Goal: Task Accomplishment & Management: Complete application form

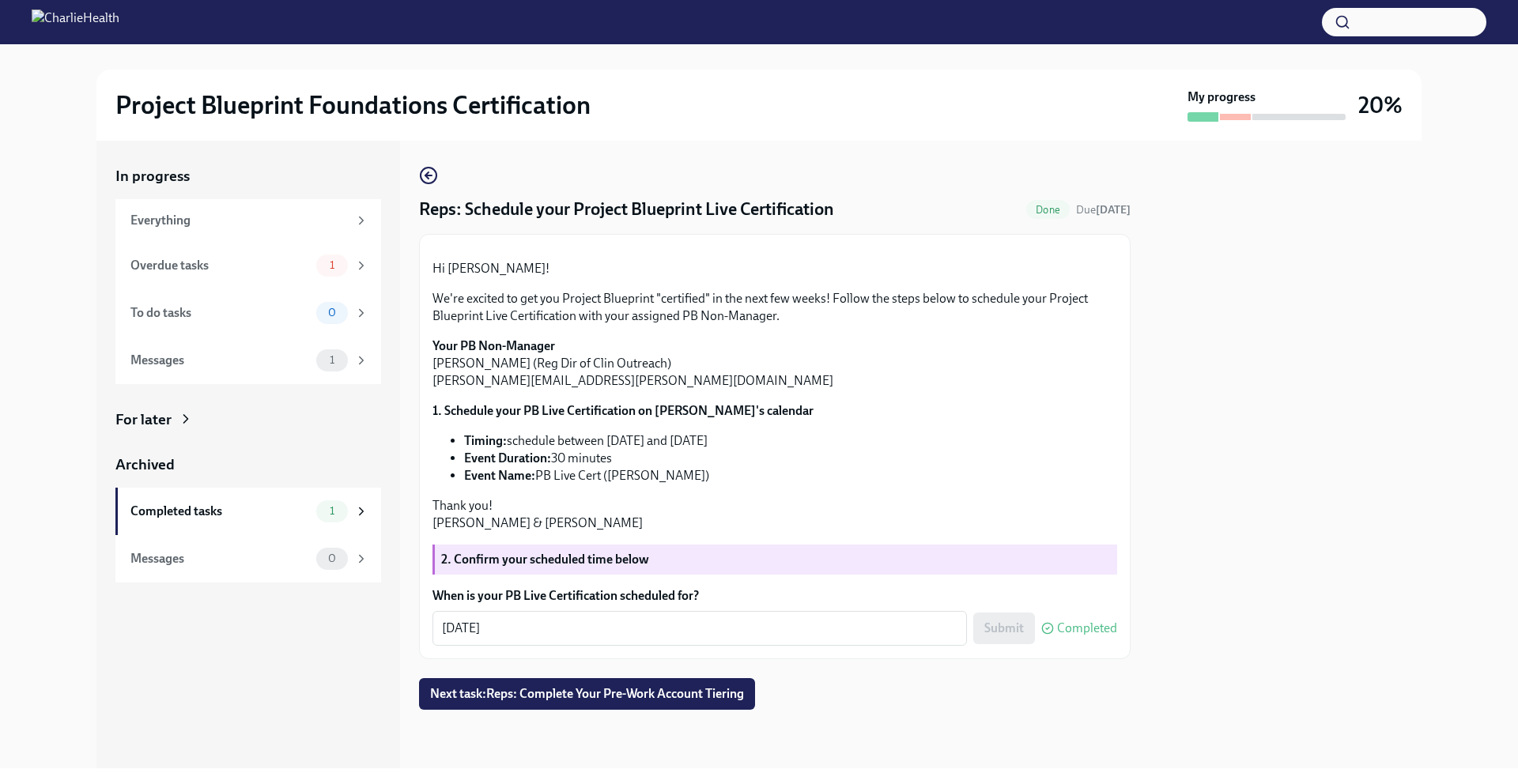
scroll to position [132, 0]
click at [252, 268] on div "Overdue tasks" at bounding box center [219, 266] width 179 height 18
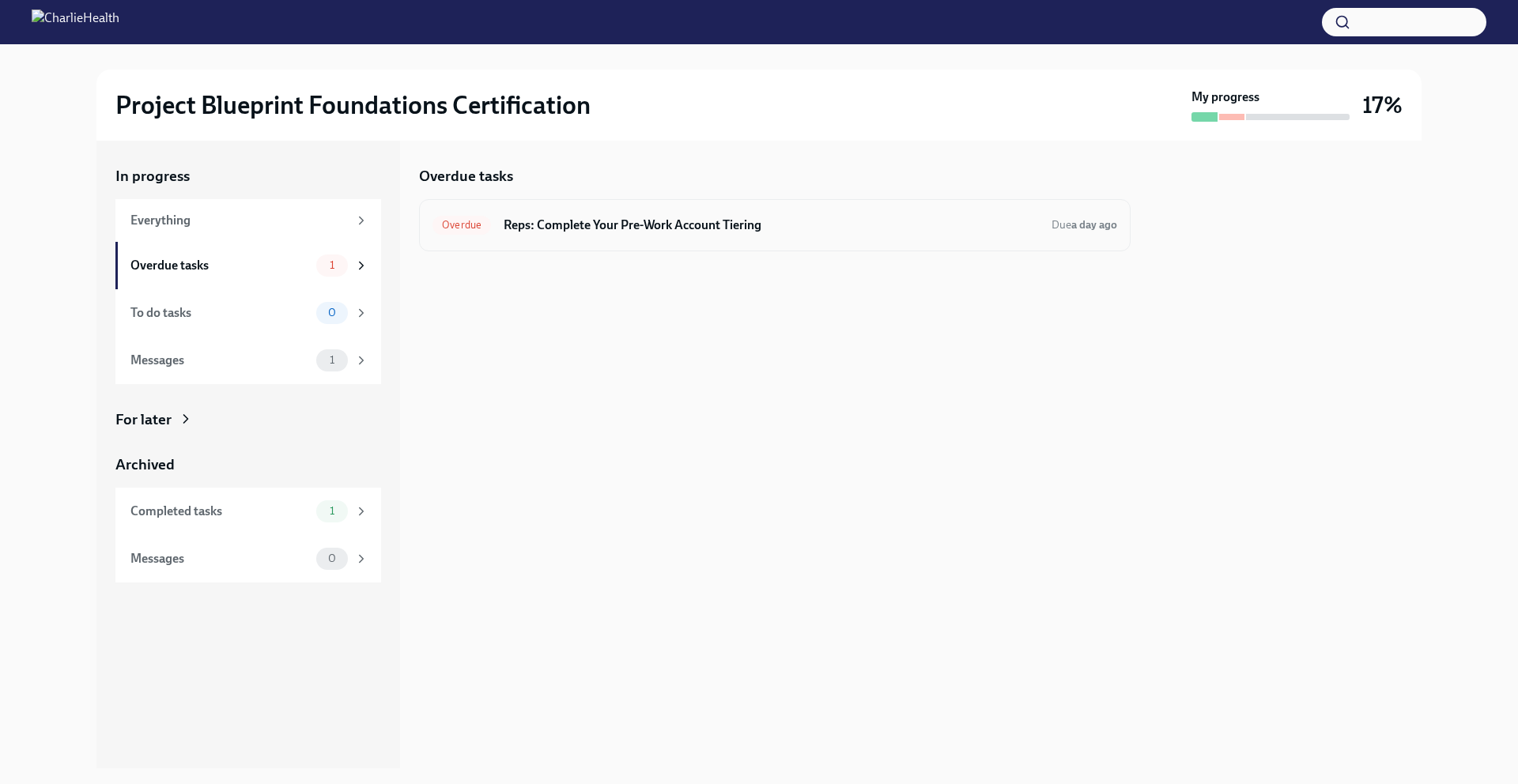
click at [519, 215] on div "Overdue Reps: Complete Your Pre-Work Account Tiering Due a day ago" at bounding box center [774, 225] width 685 height 25
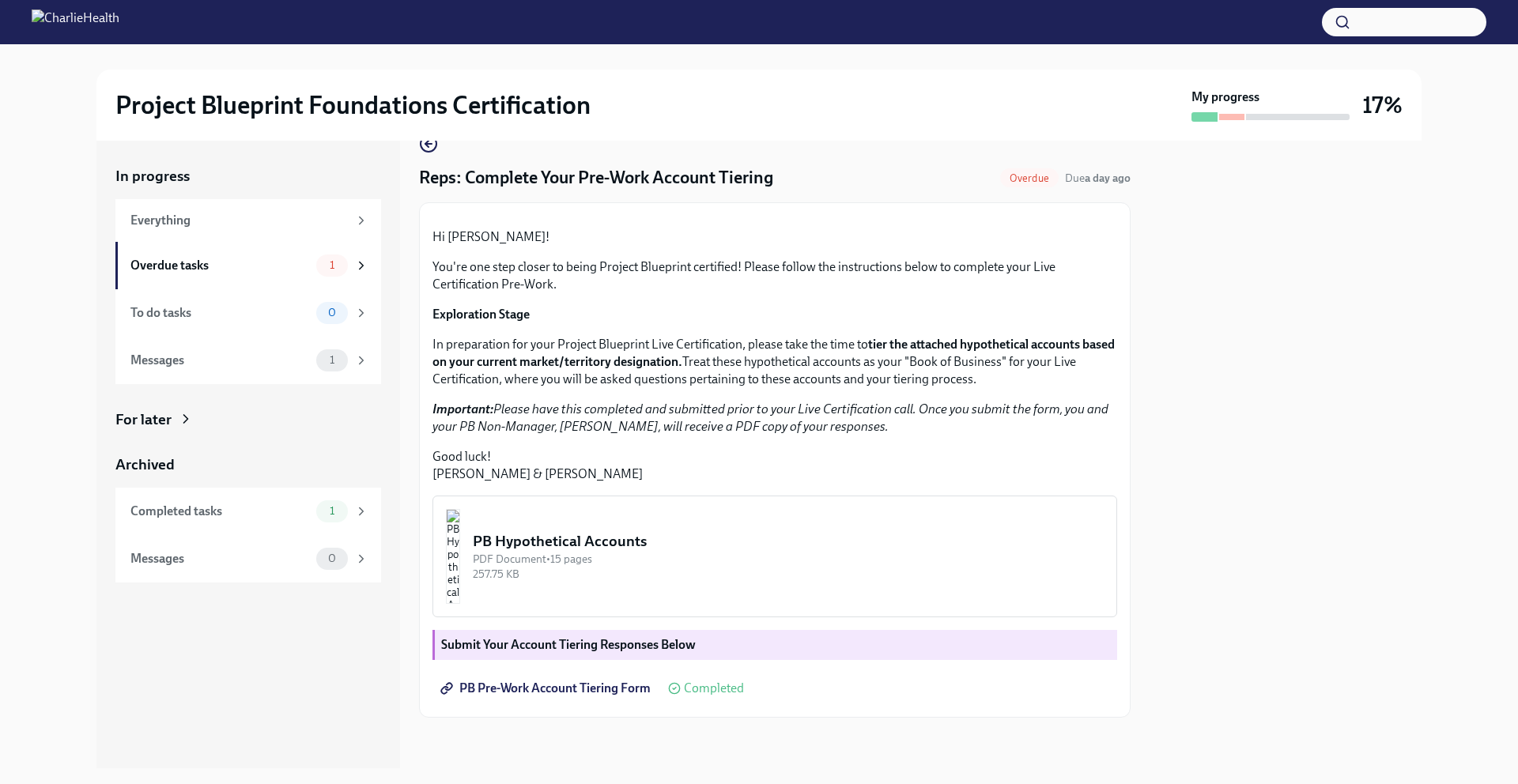
scroll to position [195, 0]
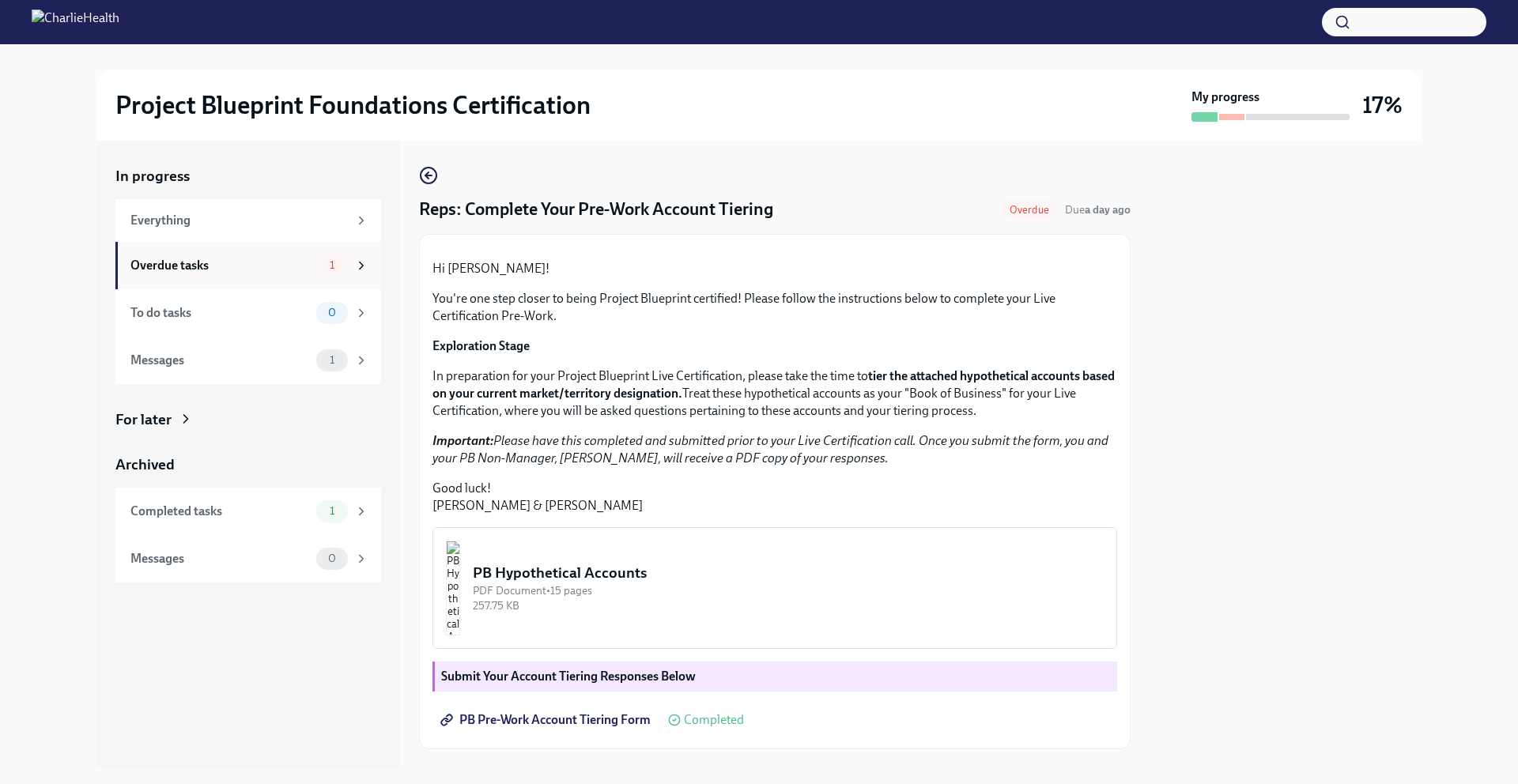
click at [242, 265] on div "Overdue tasks" at bounding box center [219, 266] width 179 height 18
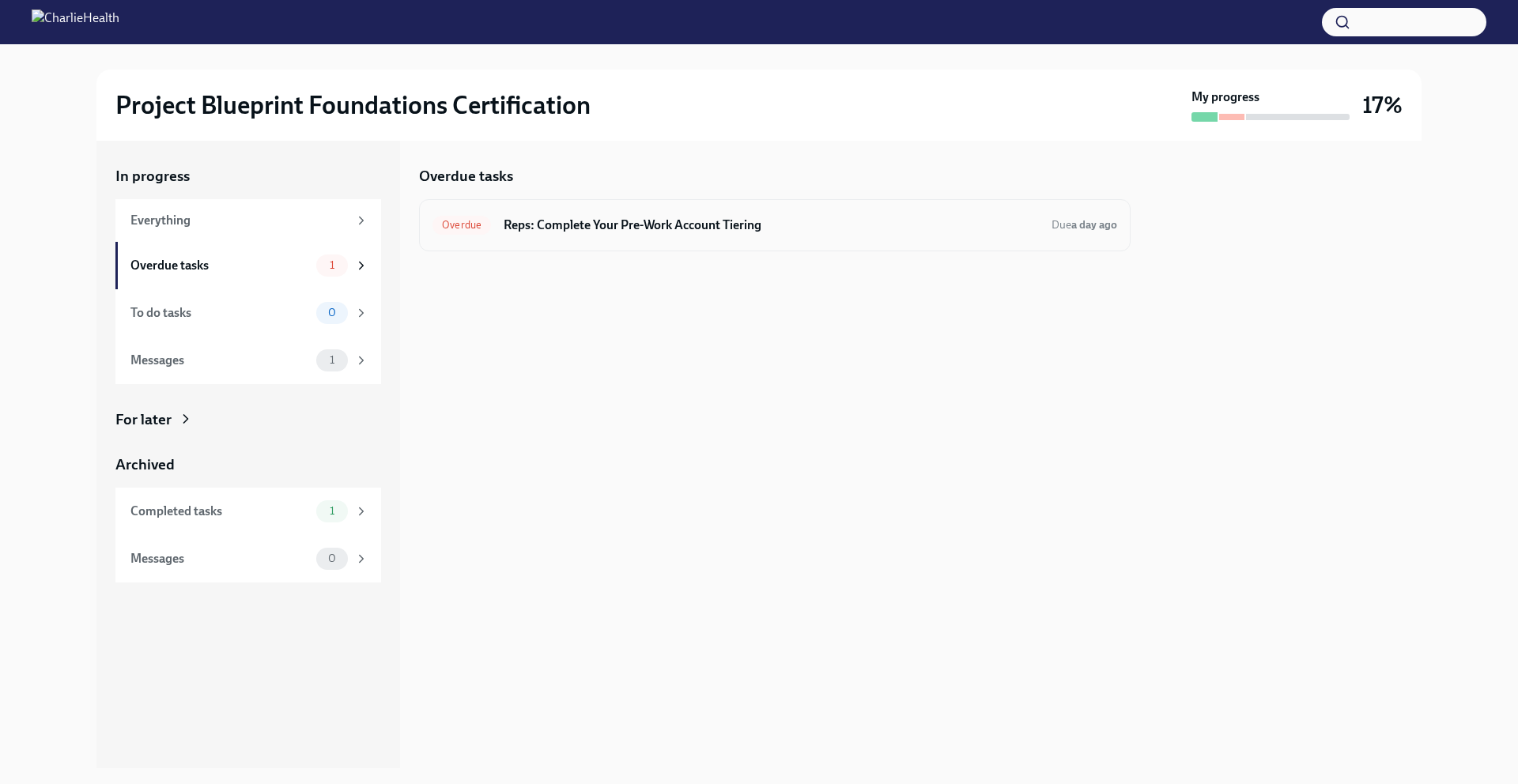
click at [556, 236] on div "Overdue Reps: Complete Your Pre-Work Account Tiering Due a day ago" at bounding box center [774, 225] width 685 height 25
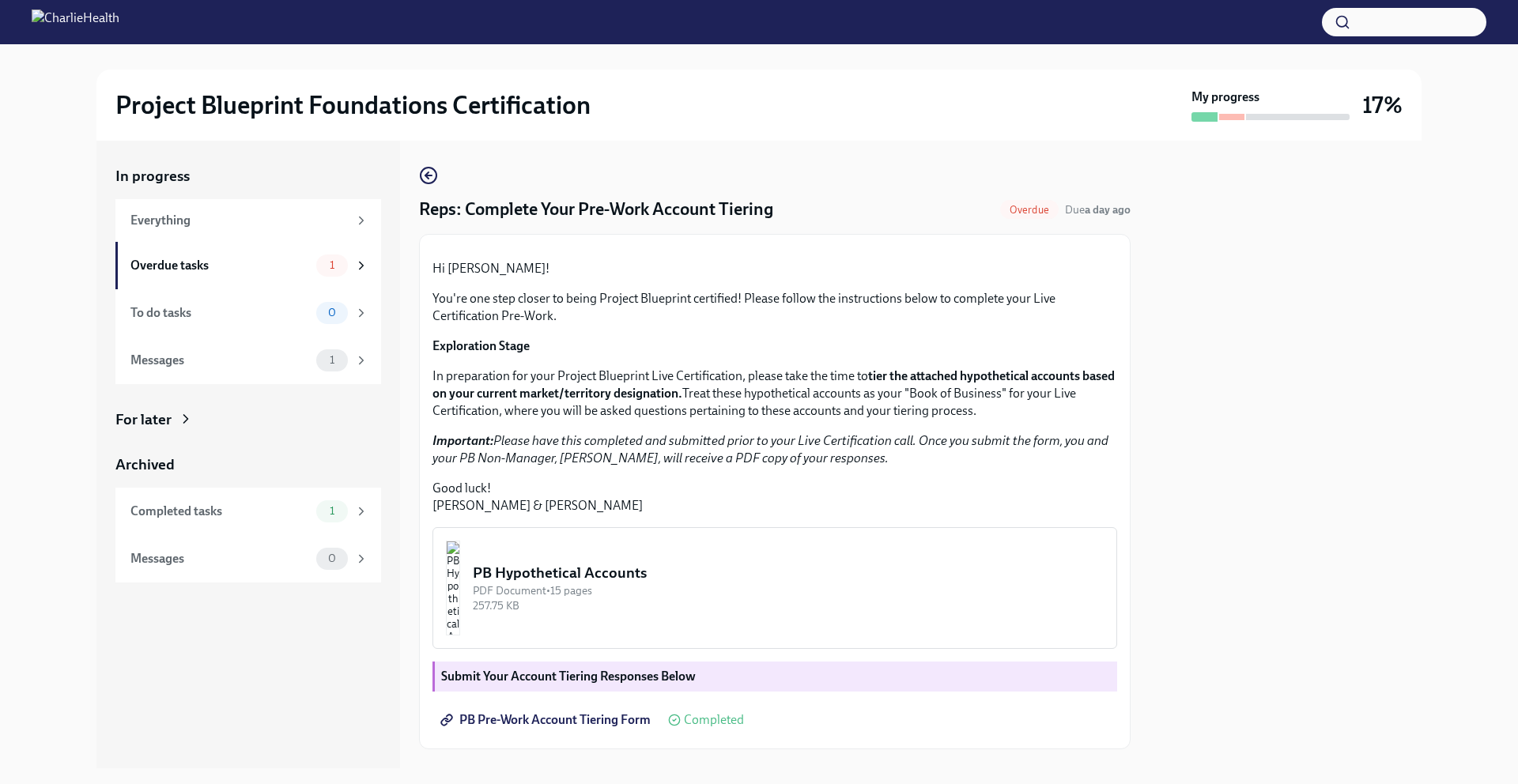
scroll to position [195, 0]
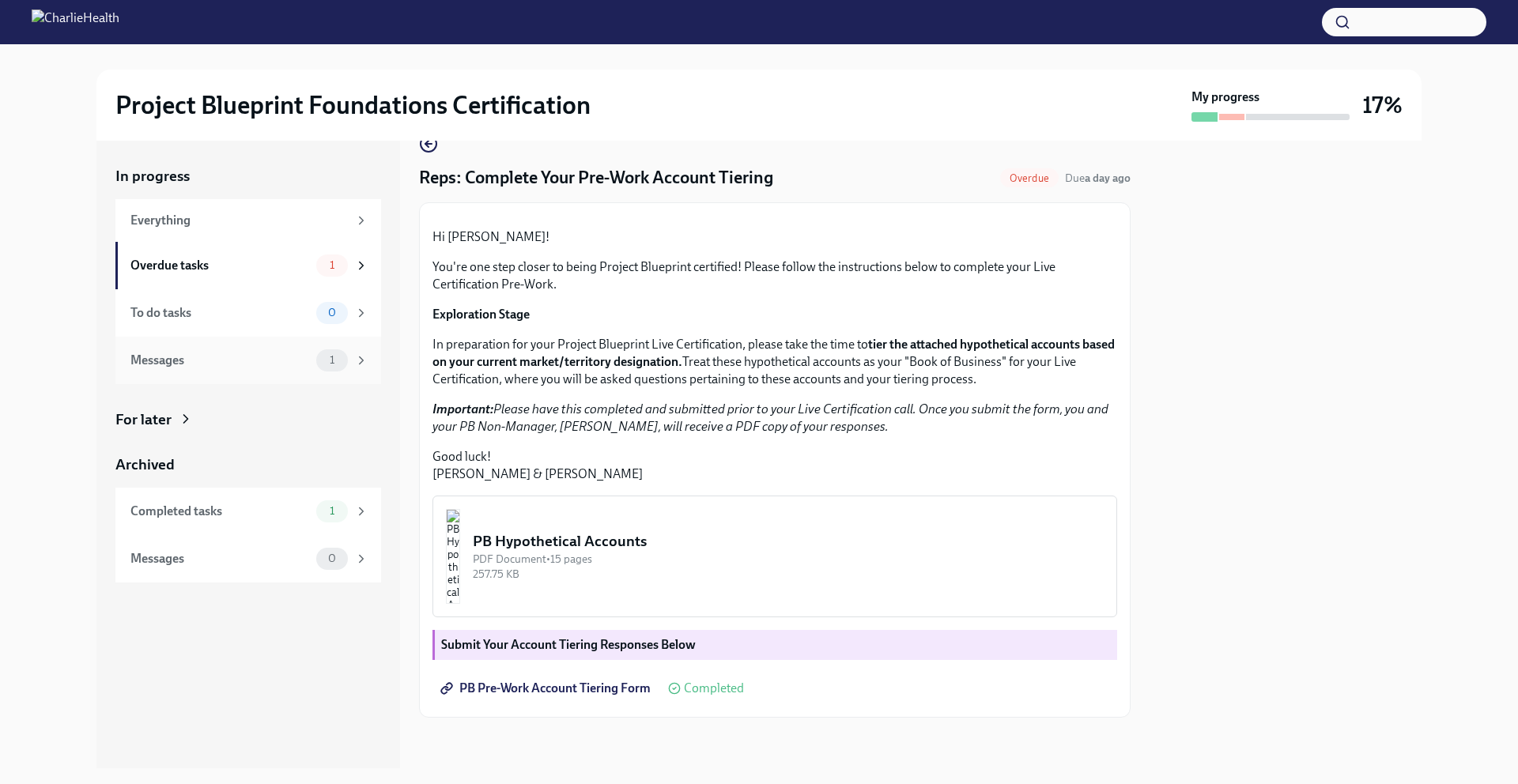
click at [209, 374] on div "Messages 1" at bounding box center [248, 360] width 266 height 47
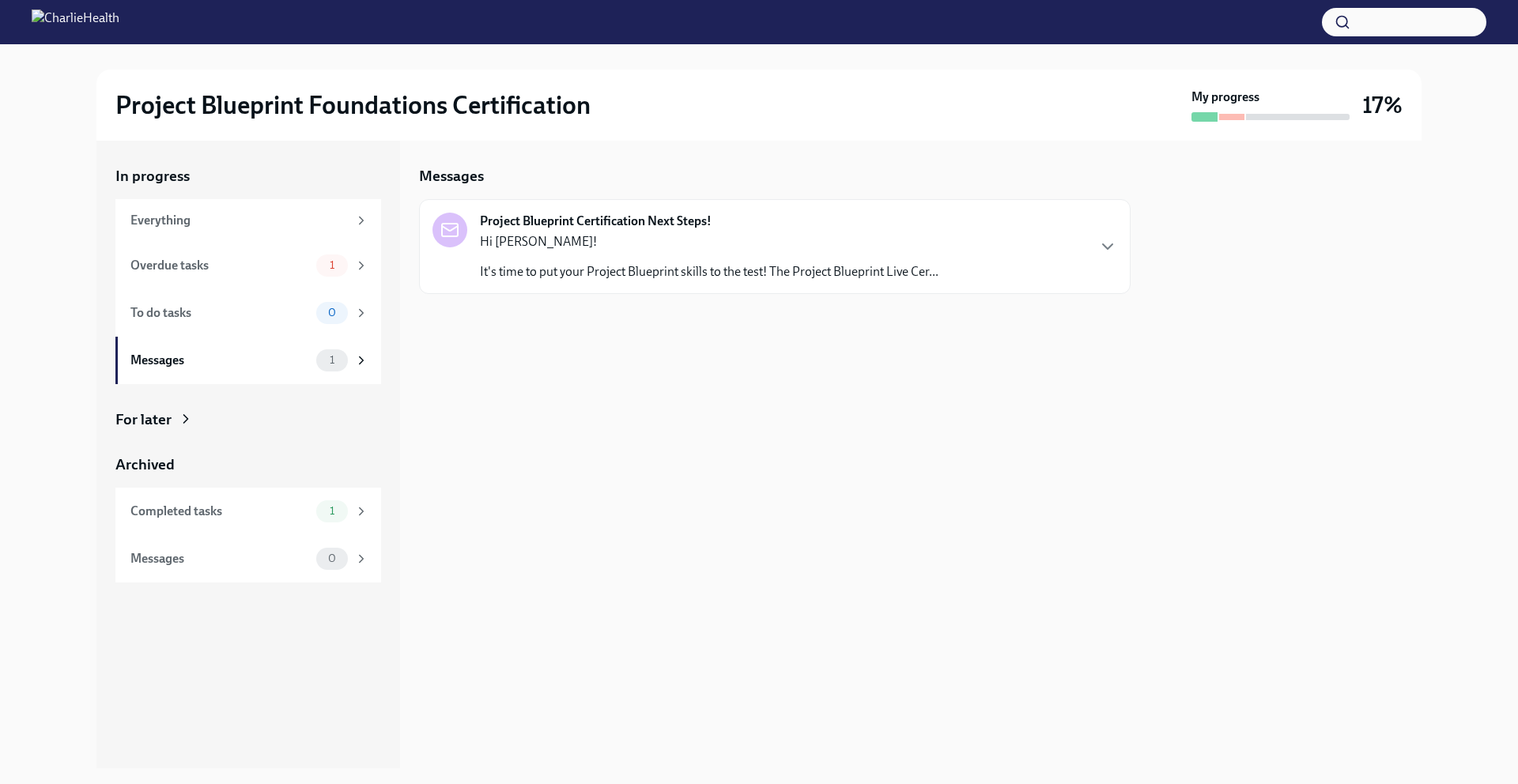
click at [615, 253] on div "Hi Mike! It's time to put your Project Blueprint skills to the test! The Projec…" at bounding box center [710, 256] width 459 height 47
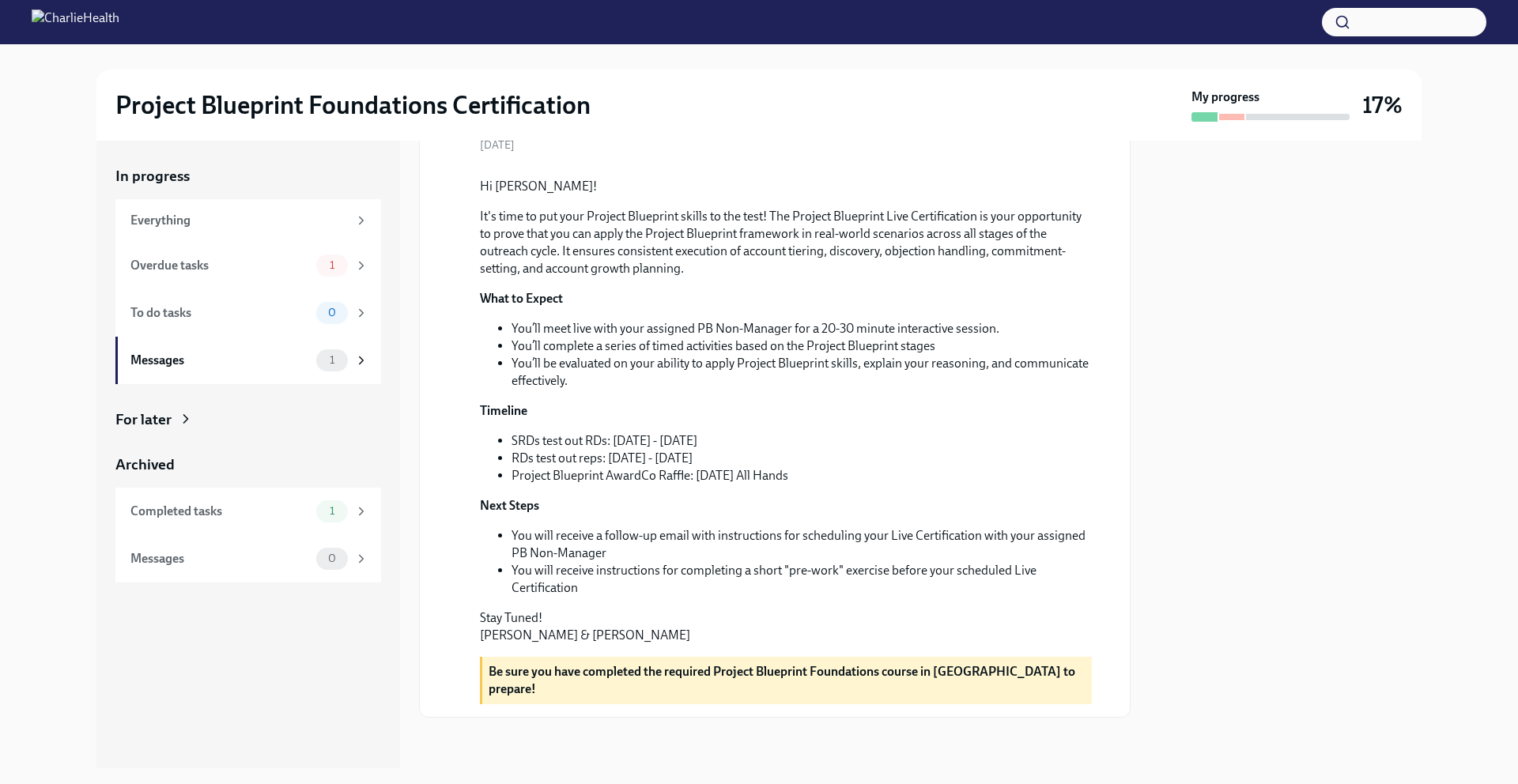
scroll to position [244, 0]
